Goal: Task Accomplishment & Management: Manage account settings

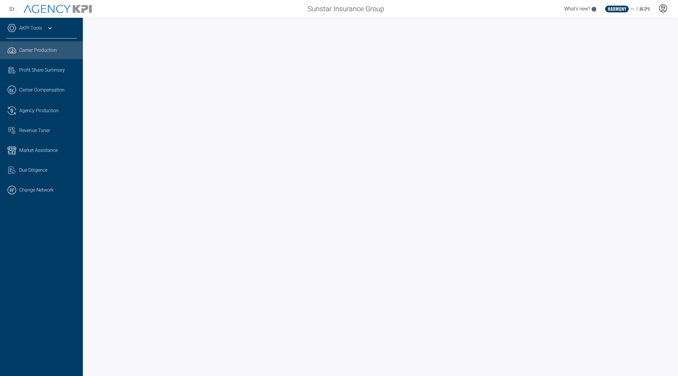
click at [667, 10] on icon at bounding box center [664, 8] width 8 height 8
click at [642, 46] on li "Log Out" at bounding box center [640, 41] width 64 height 12
